Goal: Check status: Check status

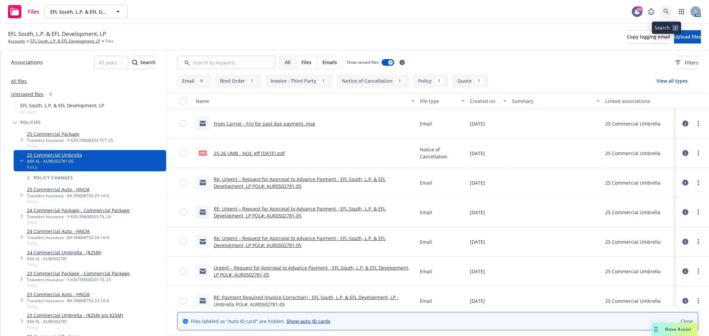
click at [662, 14] on link at bounding box center [665, 11] width 13 height 13
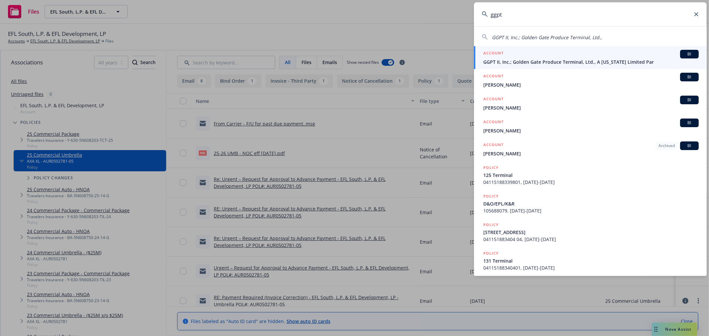
type input "ggpt"
click at [562, 54] on div "ACCOUNT BI" at bounding box center [590, 54] width 215 height 9
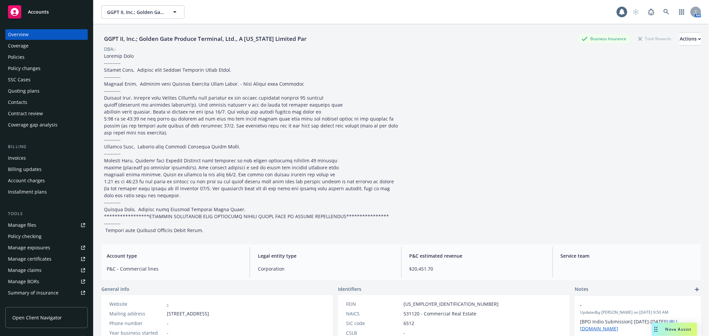
click at [20, 57] on div "Policies" at bounding box center [16, 57] width 17 height 11
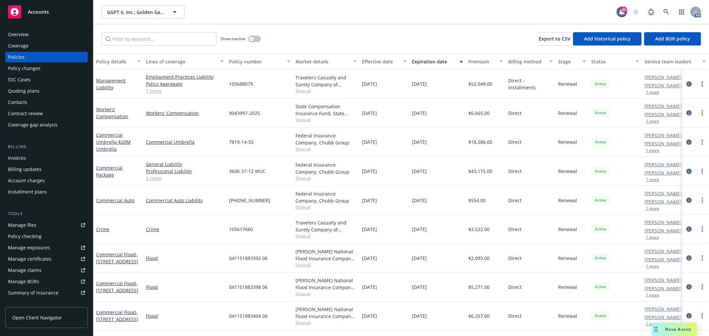
click at [29, 79] on div "SSC Cases" at bounding box center [19, 79] width 23 height 11
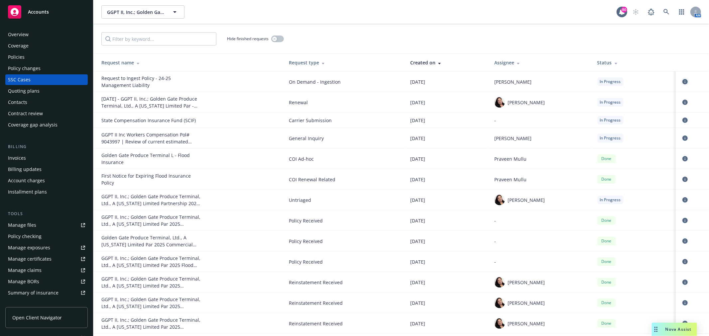
click at [682, 81] on icon "circleInformation" at bounding box center [684, 81] width 5 height 5
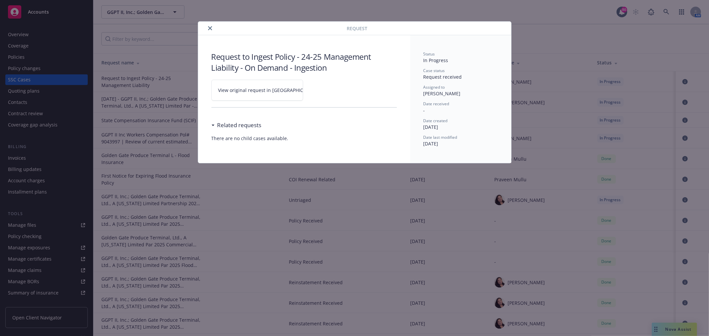
click at [270, 93] on span "View original request in [GEOGRAPHIC_DATA]" at bounding box center [268, 90] width 101 height 7
click at [213, 27] on button "close" at bounding box center [210, 28] width 8 height 8
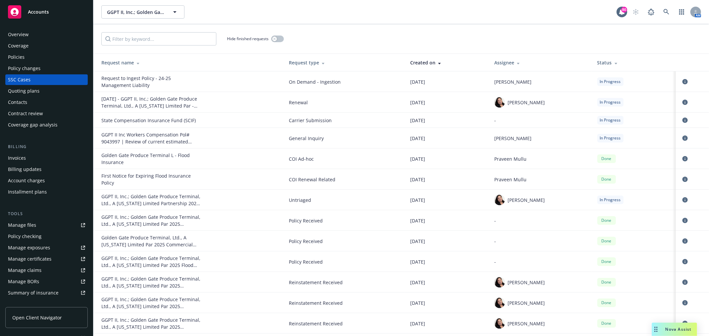
click at [600, 62] on div "Status" at bounding box center [633, 62] width 73 height 7
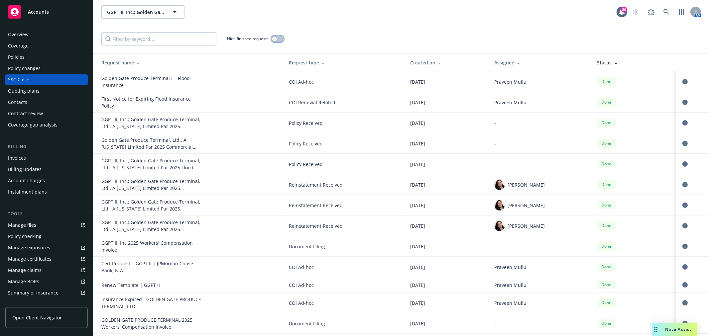
click at [279, 38] on button "button" at bounding box center [277, 39] width 13 height 7
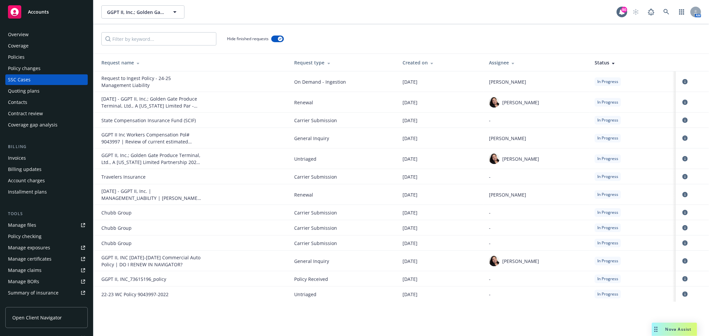
click at [609, 58] on th "Status" at bounding box center [632, 63] width 86 height 18
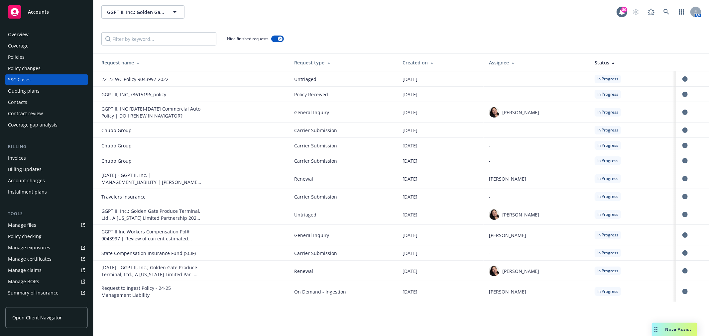
click at [605, 58] on th "Status" at bounding box center [632, 63] width 86 height 18
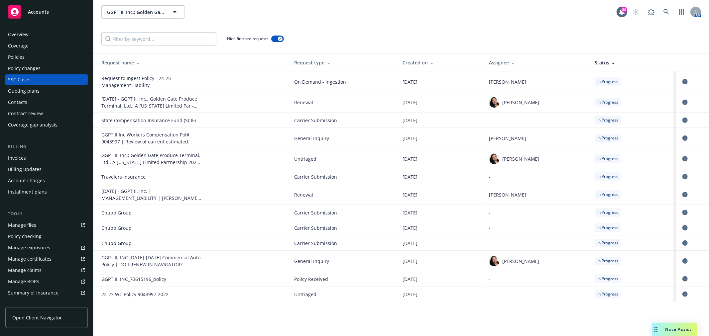
click at [508, 60] on div "Assignee" at bounding box center [536, 62] width 95 height 7
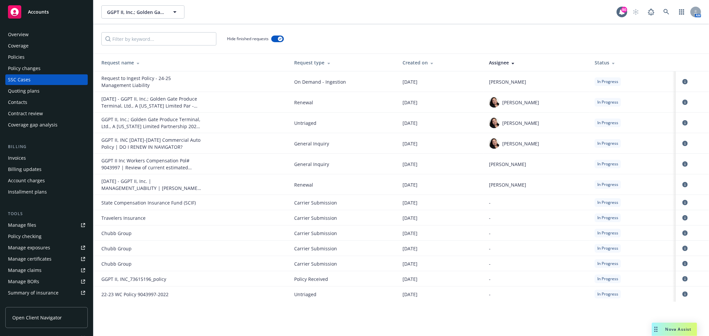
click at [27, 53] on div "Policies" at bounding box center [46, 57] width 77 height 11
